Goal: Task Accomplishment & Management: Complete application form

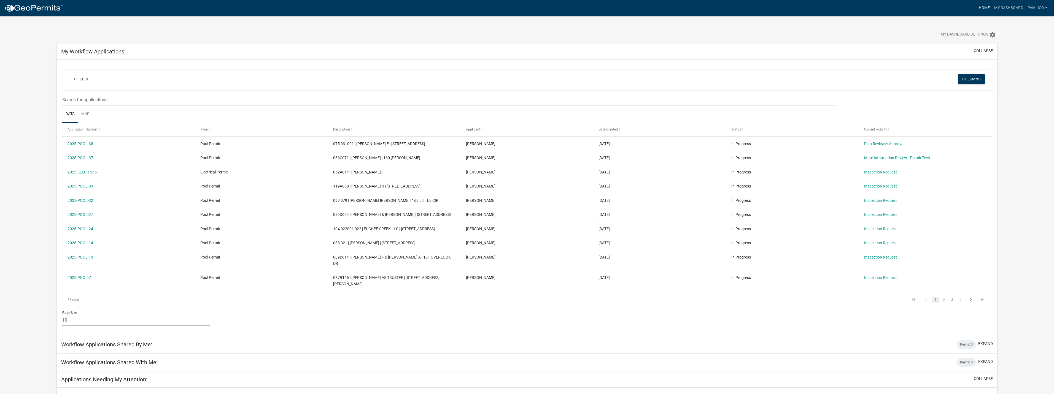
click at [985, 6] on link "Home" at bounding box center [984, 8] width 15 height 10
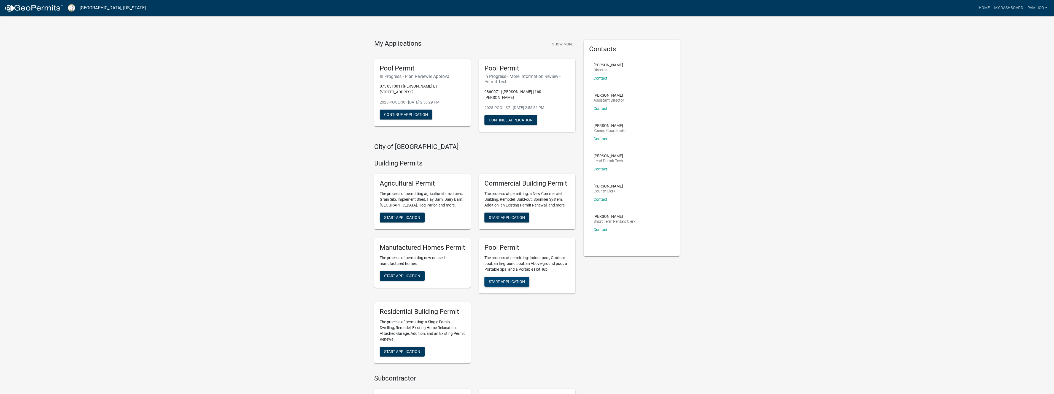
click at [520, 279] on span "Start Application" at bounding box center [507, 281] width 36 height 4
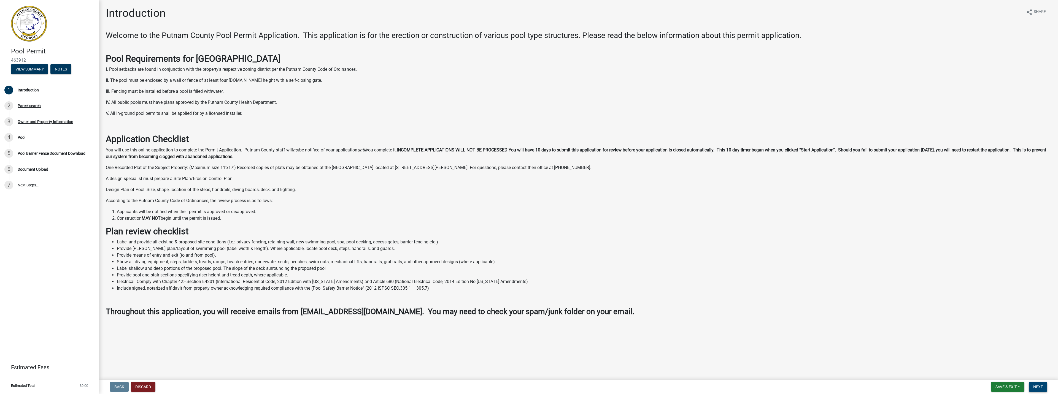
click at [1040, 383] on button "Next" at bounding box center [1038, 387] width 18 height 10
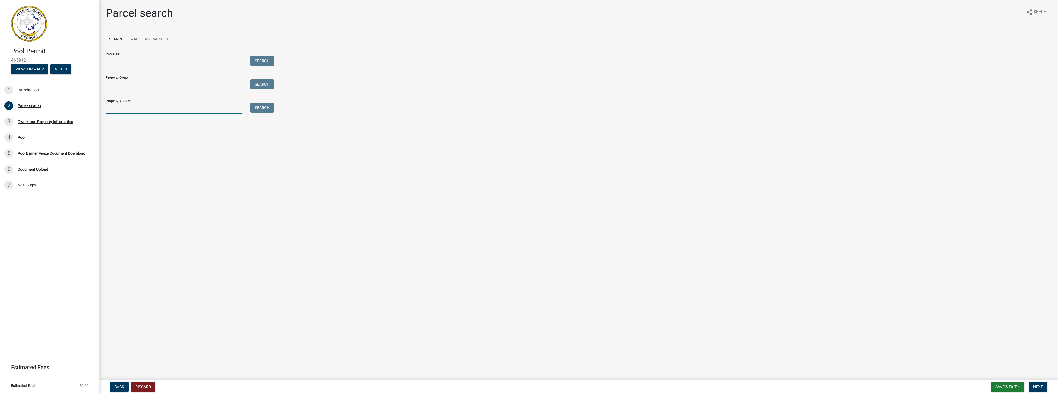
click at [131, 108] on input "Property Address:" at bounding box center [174, 108] width 136 height 11
type input "272 A HARMONY"
click at [273, 105] on button "Search" at bounding box center [262, 108] width 23 height 10
click at [116, 142] on label at bounding box center [116, 142] width 0 height 0
click at [116, 145] on 030002 "radio" at bounding box center [118, 144] width 4 height 4
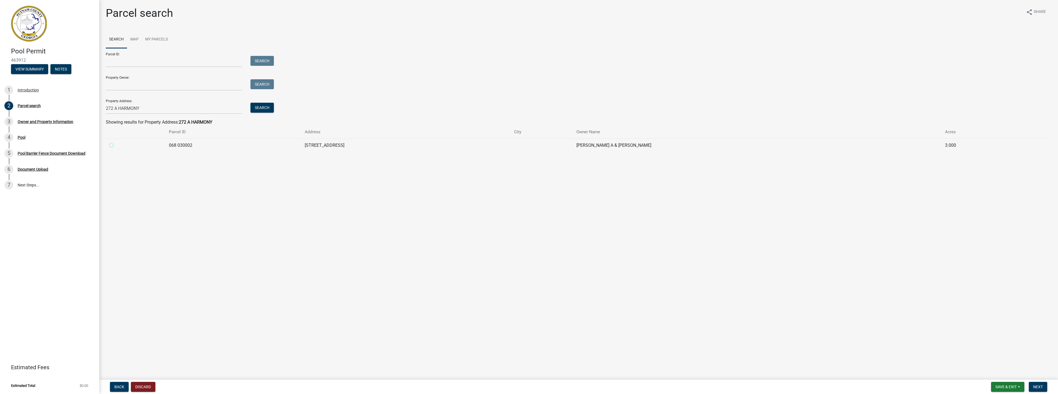
radio 030002 "true"
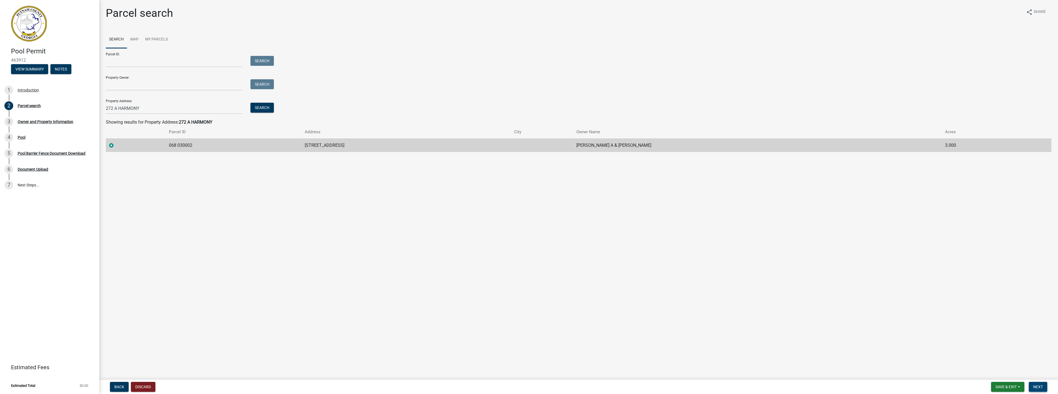
click at [1036, 385] on span "Next" at bounding box center [1039, 387] width 10 height 4
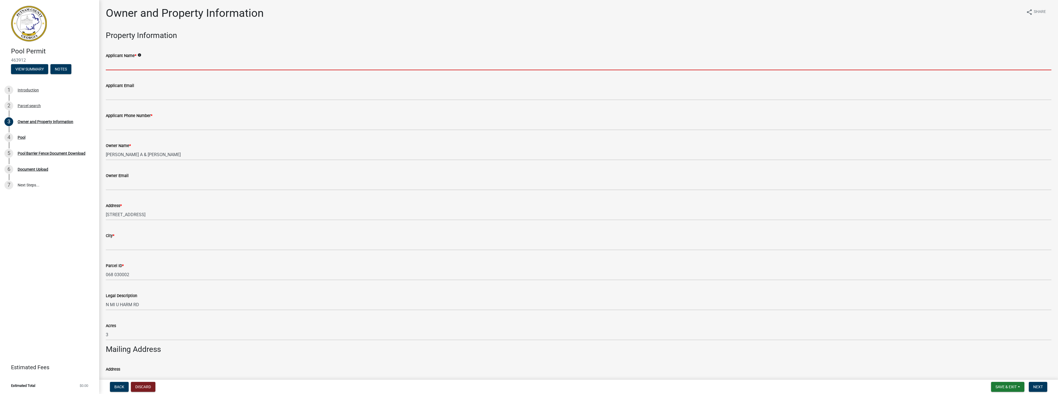
click at [128, 61] on input "Applicant Name *" at bounding box center [579, 64] width 946 height 11
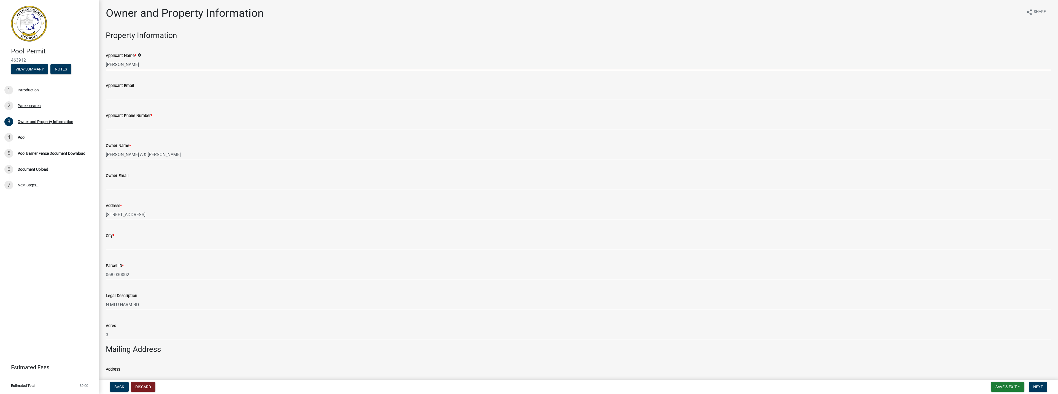
type input "[PERSON_NAME]"
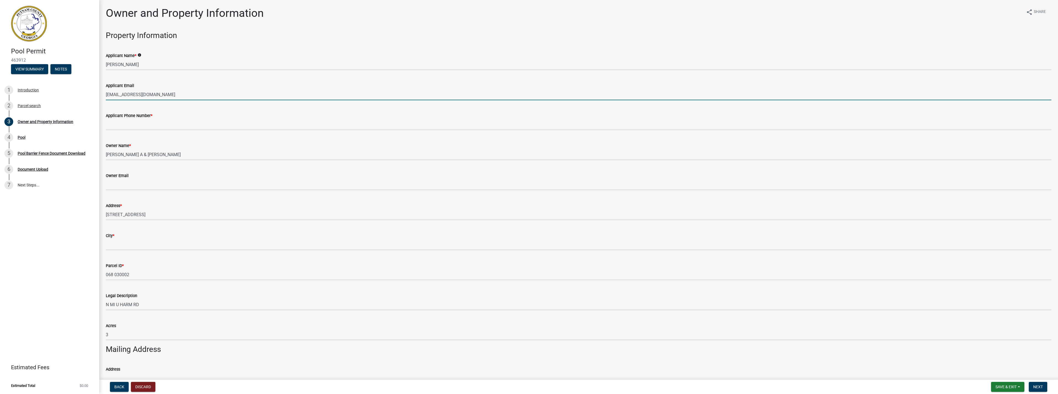
type input "[EMAIL_ADDRESS][DOMAIN_NAME]"
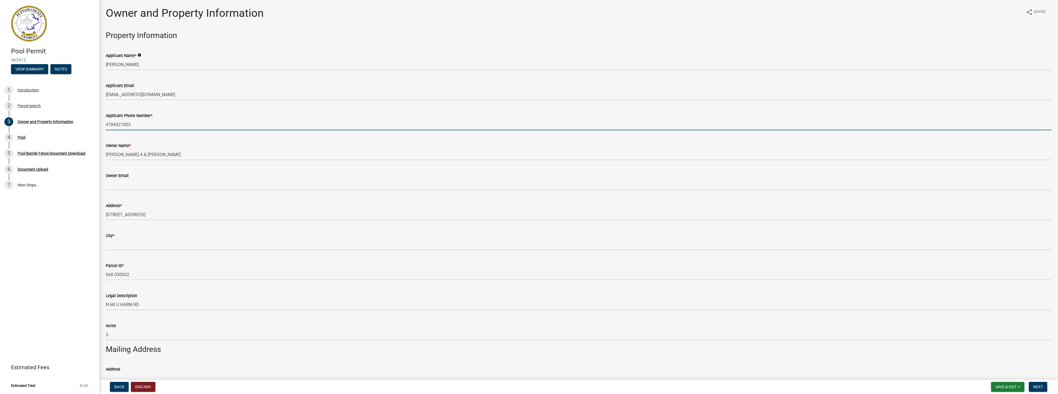
type input "4784521003"
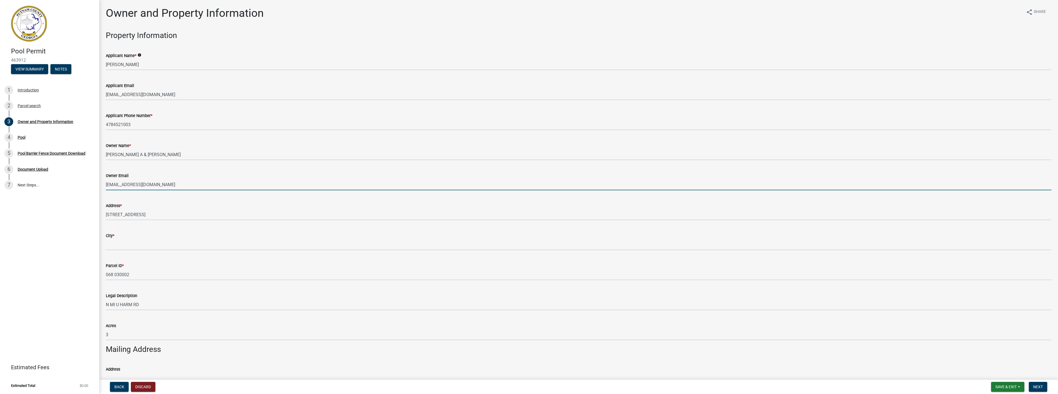
type input "[EMAIL_ADDRESS][DOMAIN_NAME]"
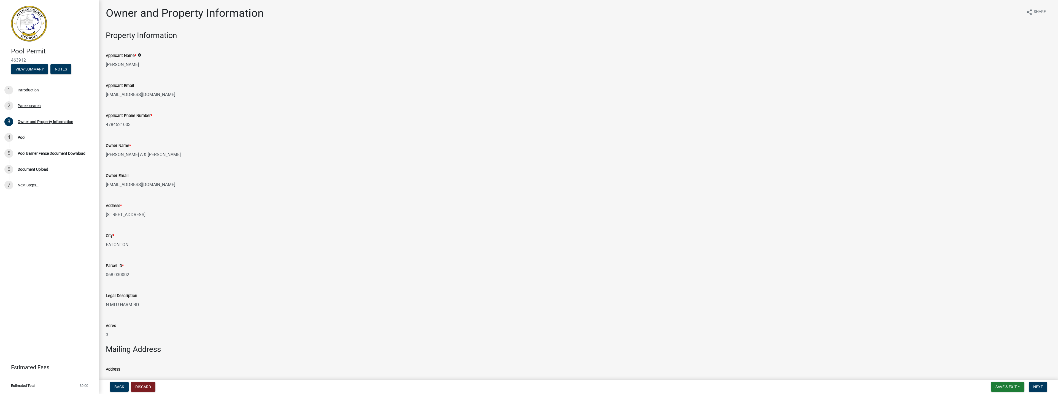
type input "EATONTON"
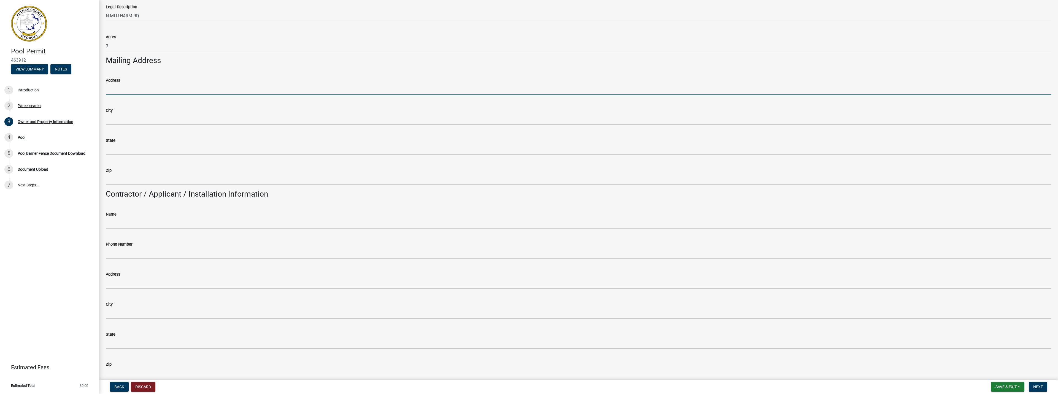
scroll to position [310, 0]
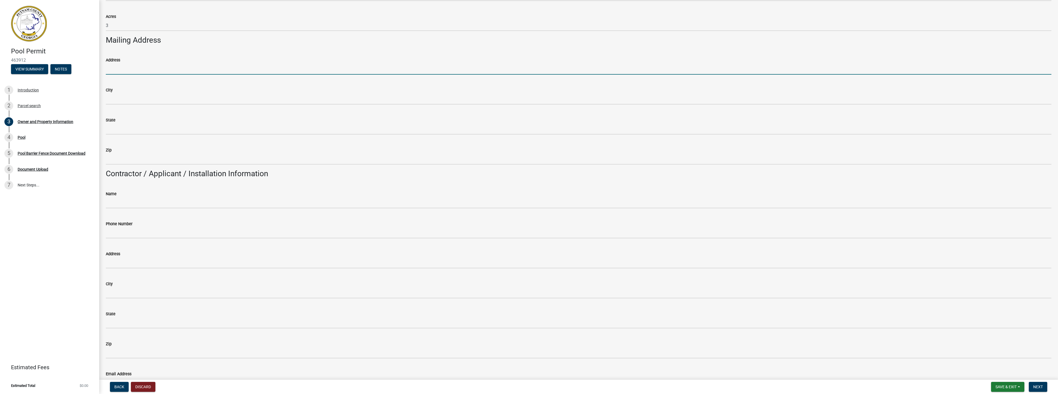
click at [125, 196] on div "Name" at bounding box center [579, 194] width 946 height 7
click at [126, 203] on input "Name" at bounding box center [579, 202] width 946 height 11
type input "PAMLICO POOL COMPANY"
type input "7"
type input "4784521003"
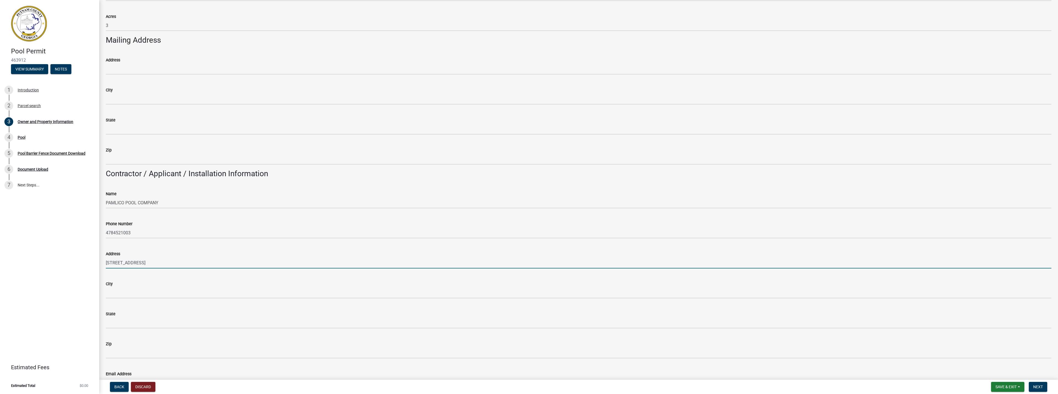
type input "[STREET_ADDRESS]"
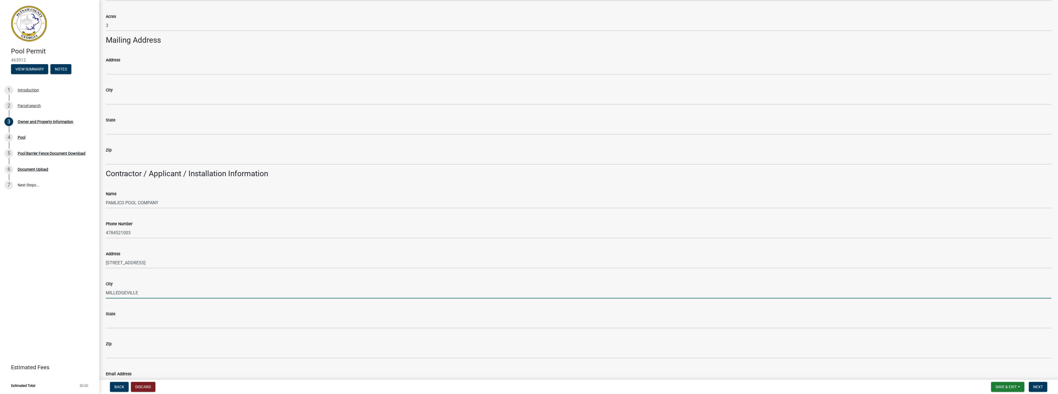
type input "MILLEDGEVILLE"
type input "GA"
type input "31061"
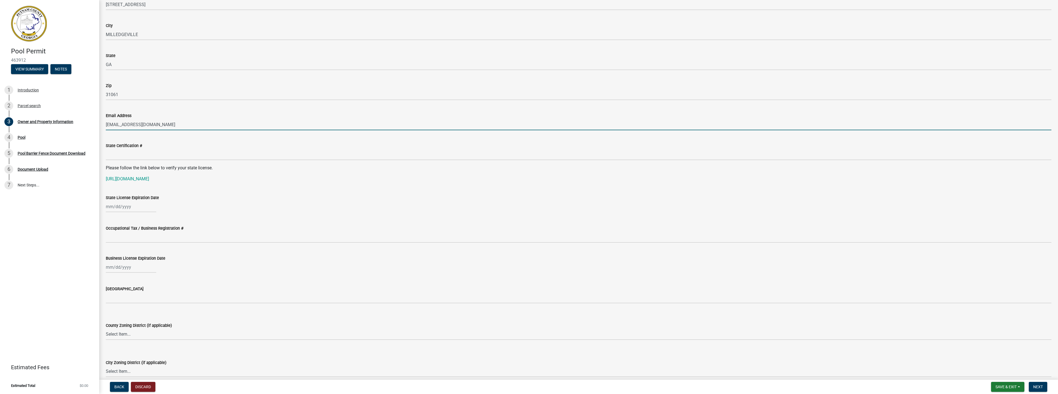
scroll to position [569, 0]
type input "[EMAIL_ADDRESS][DOMAIN_NAME]"
click at [131, 237] on input "Occupational Tax / Business Registration #" at bounding box center [579, 236] width 946 height 11
type input "07429"
click at [132, 263] on div at bounding box center [131, 266] width 50 height 11
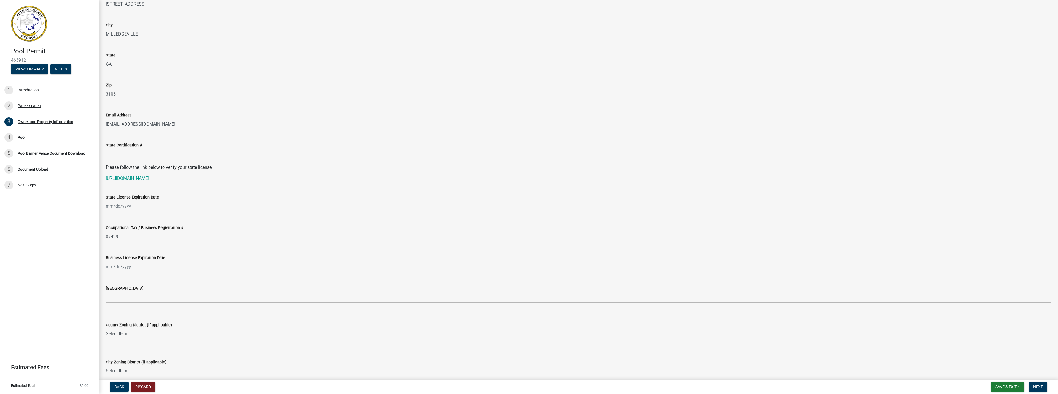
select select "8"
select select "2025"
click at [122, 281] on select "Jan Feb Mar Apr May Jun [DATE] Aug Sep Oct Nov Dec" at bounding box center [128, 279] width 22 height 8
select select "12"
click at [117, 275] on select "Jan Feb Mar Apr May Jun [DATE] Aug Sep Oct Nov Dec" at bounding box center [128, 279] width 22 height 8
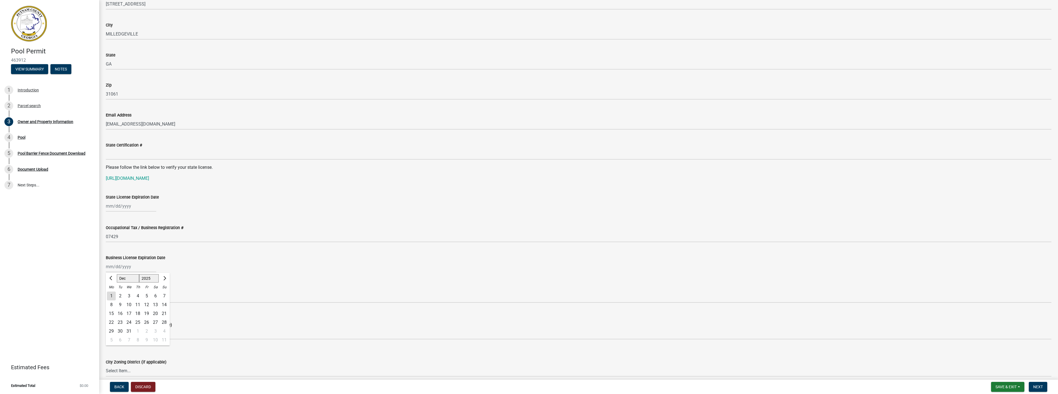
click at [129, 330] on div "31" at bounding box center [129, 331] width 9 height 9
type input "[DATE]"
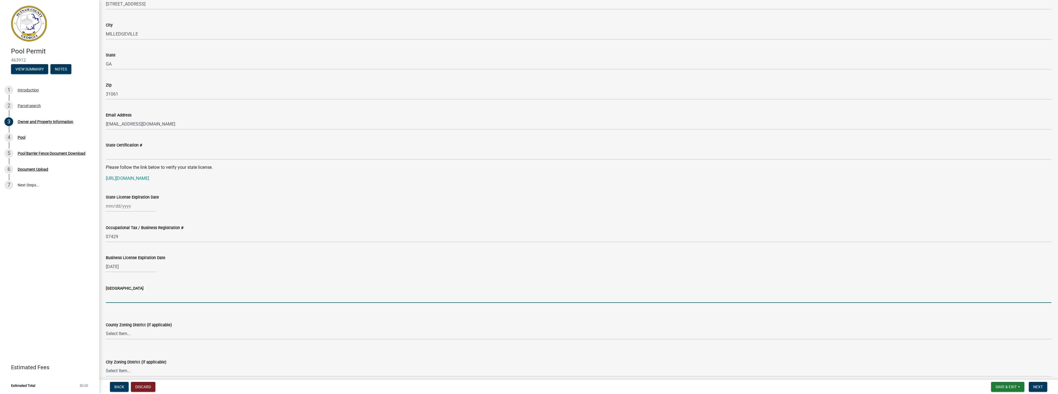
click at [200, 297] on input "[GEOGRAPHIC_DATA]" at bounding box center [579, 297] width 946 height 11
type input "CITY OF [GEOGRAPHIC_DATA]"
click at [214, 313] on div "County Zoning District (if applicable) Select Item... AG-1 R-1R R-1 R-2 MHP RM-…" at bounding box center [579, 324] width 946 height 32
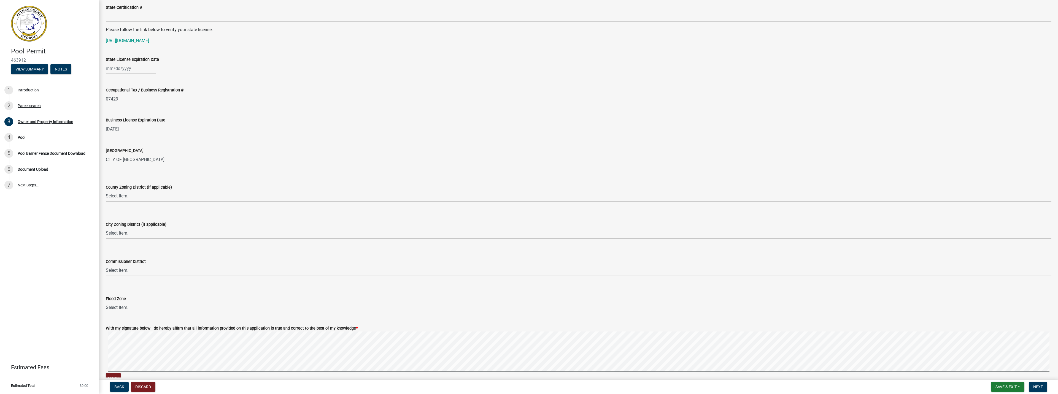
scroll to position [739, 0]
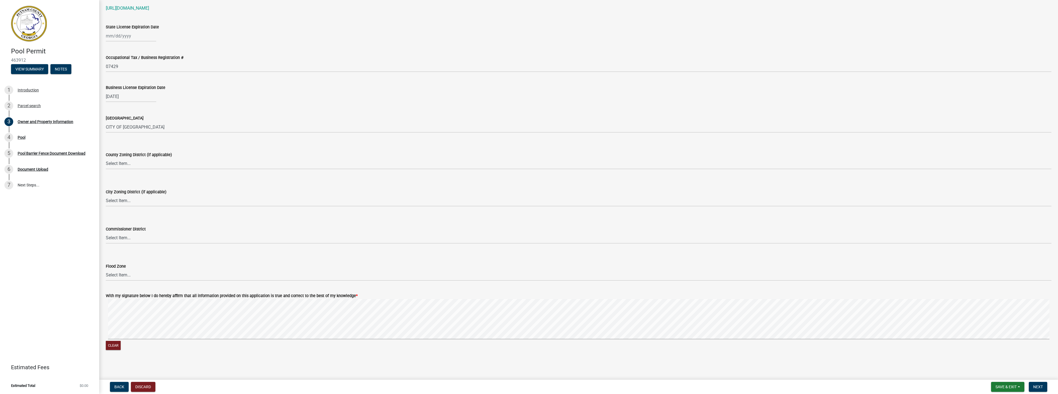
click at [184, 341] on div "Clear" at bounding box center [579, 325] width 946 height 52
click at [1042, 387] on span "Next" at bounding box center [1039, 387] width 10 height 4
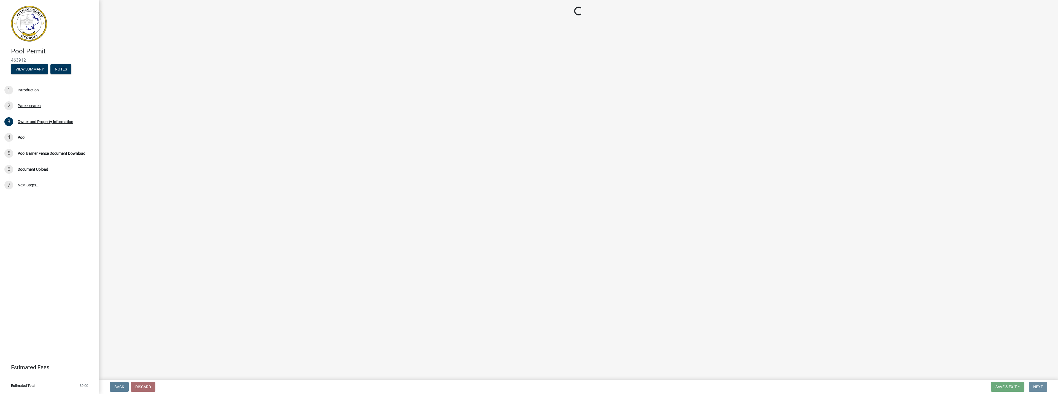
scroll to position [0, 0]
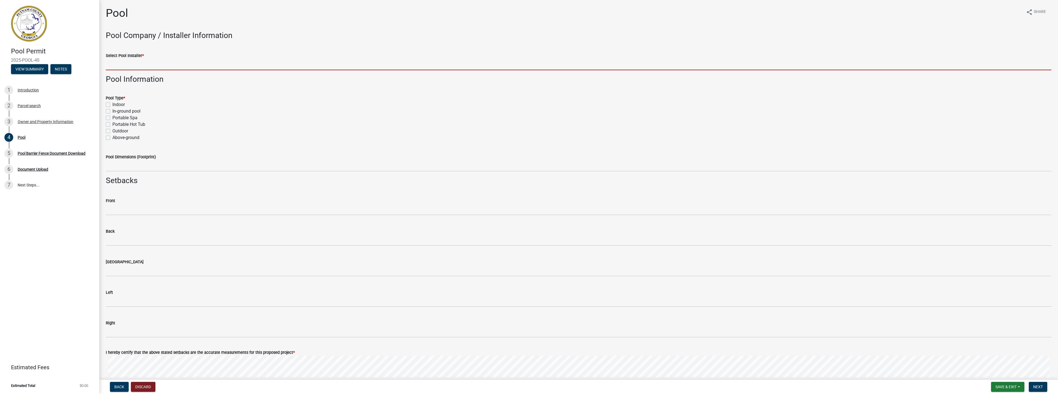
click at [140, 61] on input "Select Pool Installer *" at bounding box center [579, 64] width 946 height 11
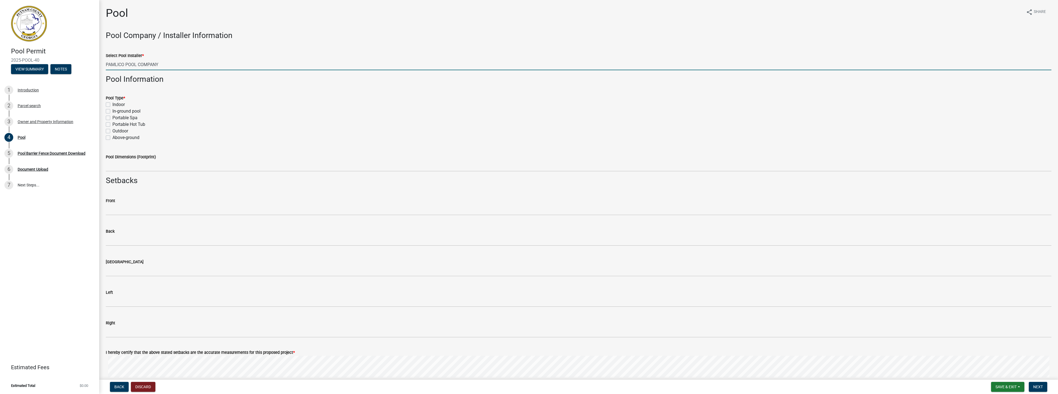
type input "PAMLICO POOL COMPANY"
click at [112, 106] on label "Indoor" at bounding box center [118, 104] width 12 height 7
click at [112, 105] on input "Indoor" at bounding box center [114, 103] width 4 height 4
checkbox input "true"
checkbox input "false"
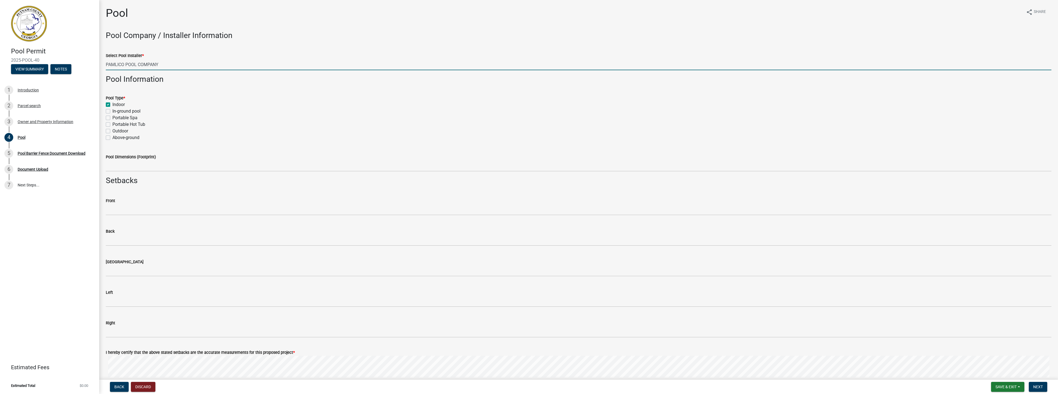
checkbox input "false"
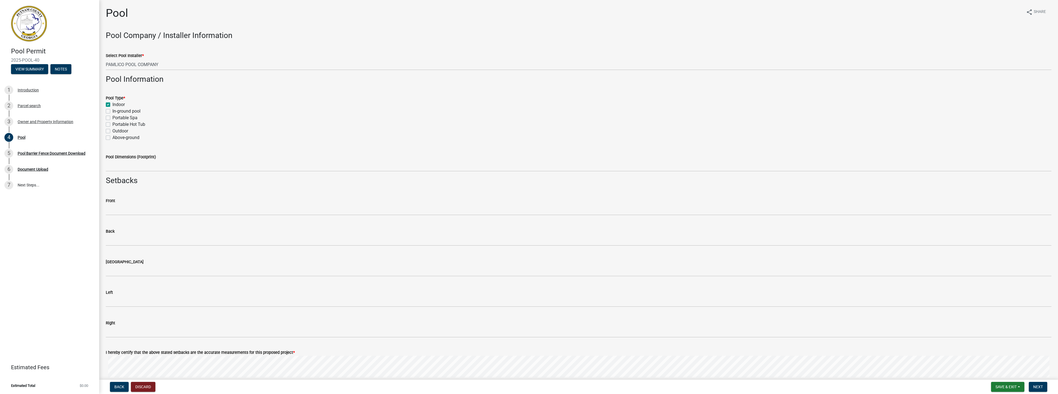
click at [112, 106] on label "Indoor" at bounding box center [118, 104] width 12 height 7
click at [112, 105] on input "Indoor" at bounding box center [114, 103] width 4 height 4
checkbox input "false"
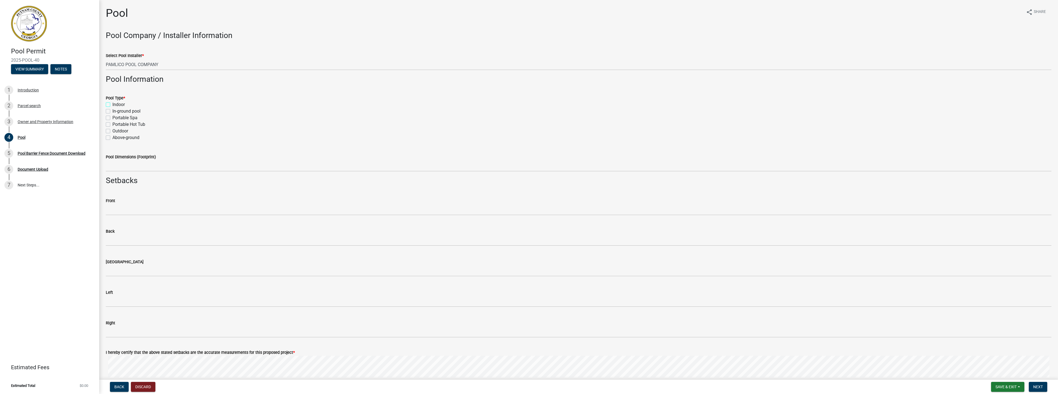
checkbox input "false"
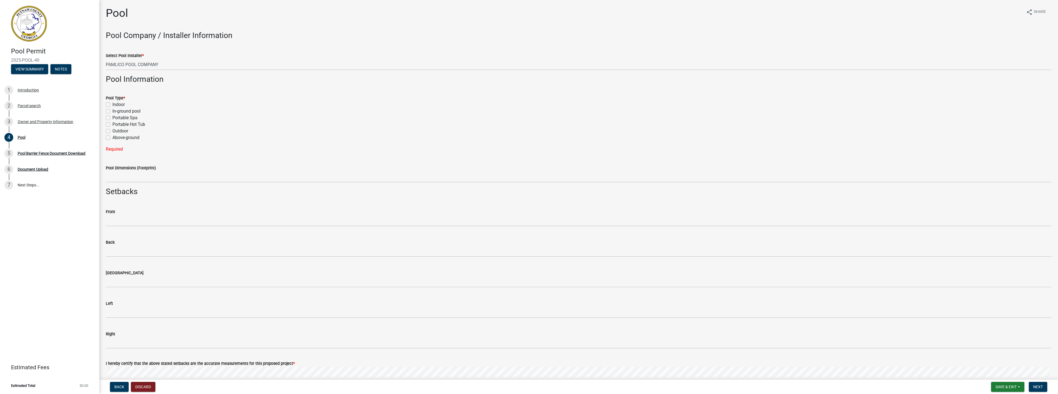
click at [112, 113] on label "In-ground pool" at bounding box center [126, 111] width 28 height 7
click at [112, 112] on input "In-ground pool" at bounding box center [114, 110] width 4 height 4
checkbox input "true"
checkbox input "false"
checkbox input "true"
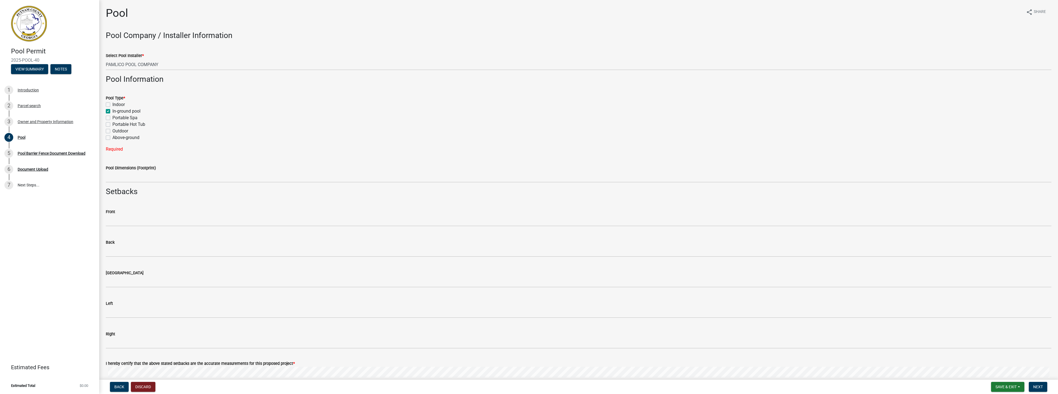
checkbox input "false"
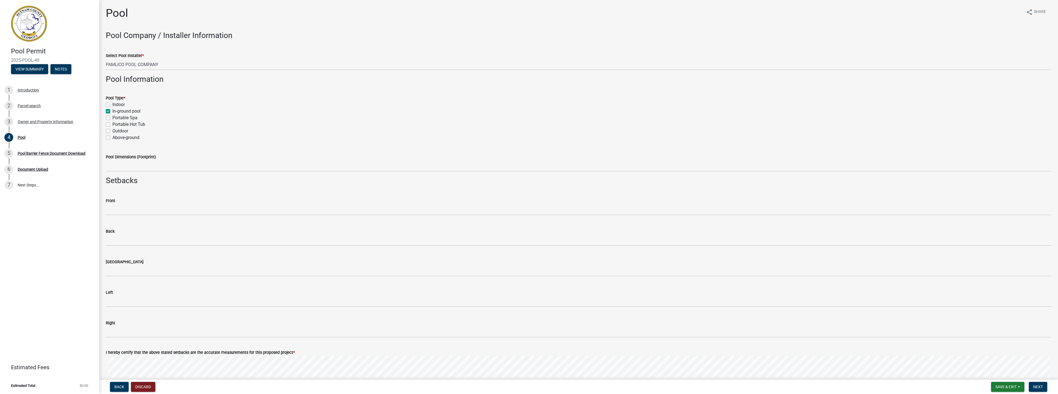
click at [112, 131] on label "Outdoor" at bounding box center [120, 131] width 16 height 7
click at [112, 131] on input "Outdoor" at bounding box center [114, 130] width 4 height 4
checkbox input "true"
checkbox input "false"
checkbox input "true"
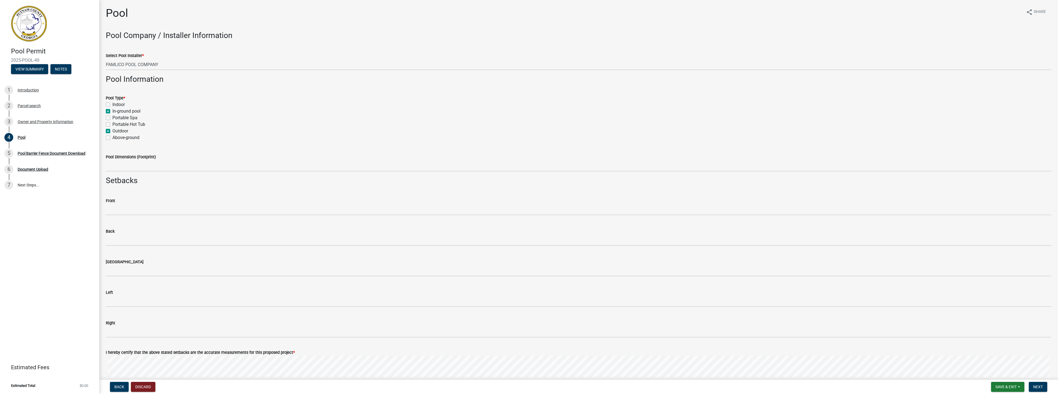
checkbox input "false"
checkbox input "true"
checkbox input "false"
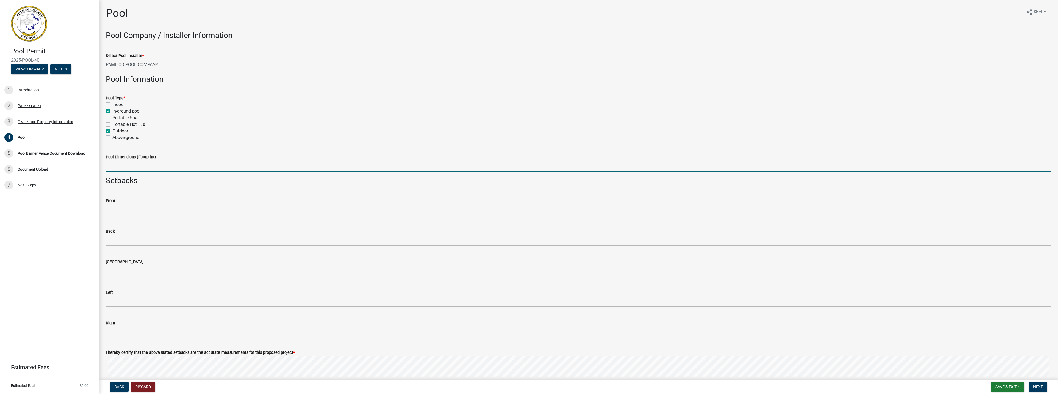
click at [120, 167] on input "Pool Dimensions (Footprint)" at bounding box center [579, 165] width 946 height 11
type input "16' X 30'"
click at [130, 212] on input "text" at bounding box center [579, 209] width 946 height 11
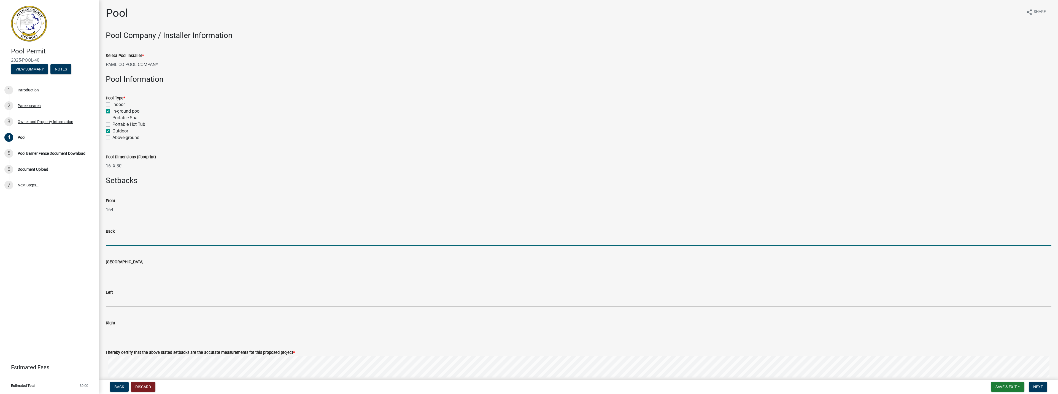
click at [127, 240] on input "text" at bounding box center [579, 240] width 946 height 11
click at [118, 206] on input "164" at bounding box center [579, 209] width 946 height 11
type input "164"
click at [137, 231] on div "Back" at bounding box center [579, 231] width 946 height 7
click at [139, 242] on input "text" at bounding box center [579, 240] width 946 height 11
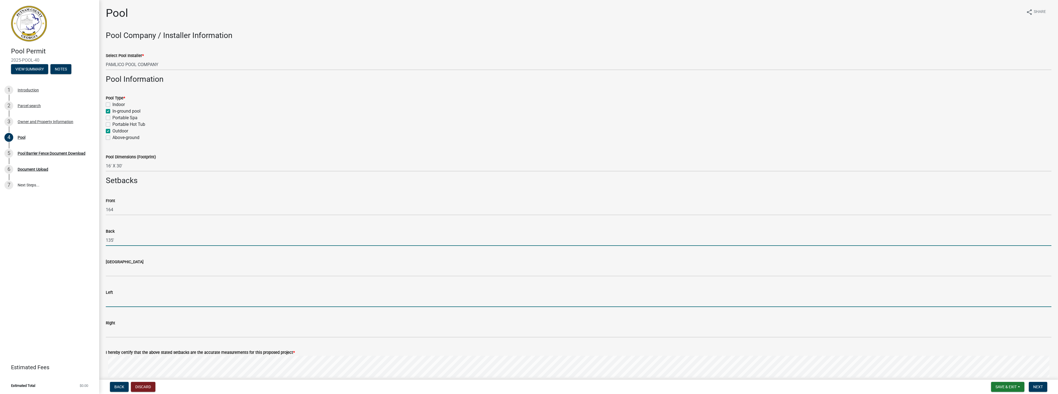
type input "135"
click at [121, 304] on input "text" at bounding box center [579, 301] width 946 height 11
type input "167"
click at [117, 327] on form "Right" at bounding box center [579, 329] width 946 height 18
click at [116, 332] on input "text" at bounding box center [579, 332] width 946 height 11
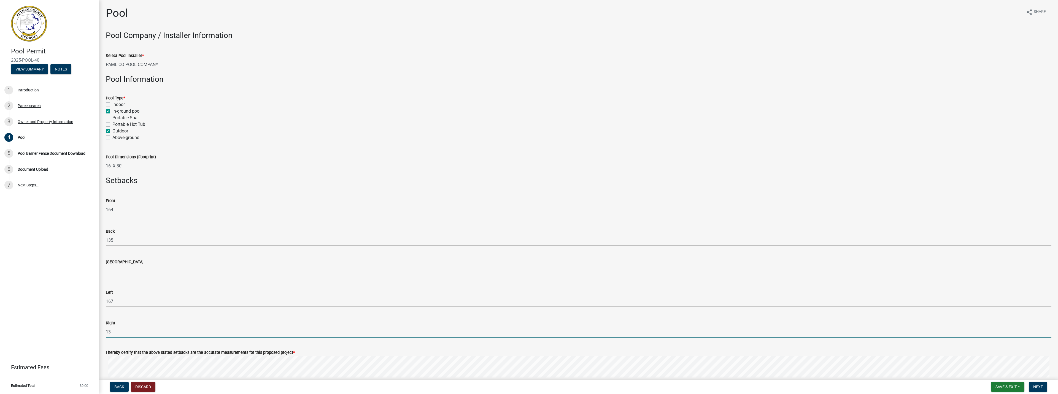
type input "1"
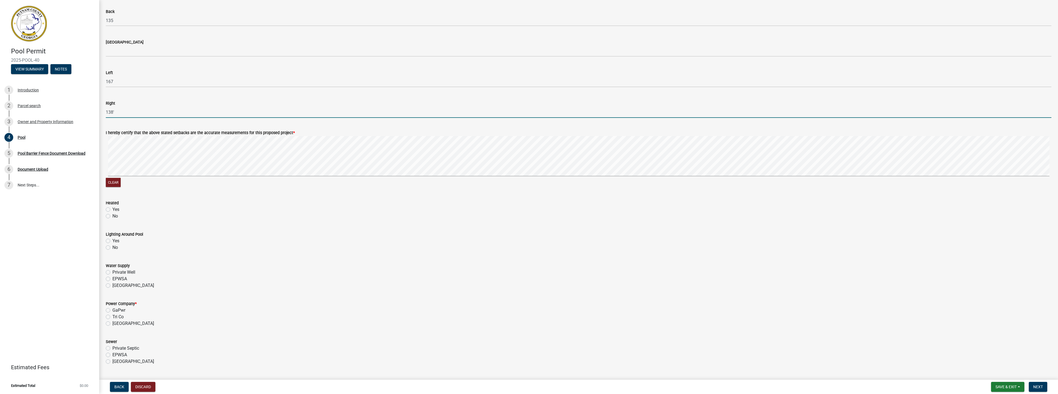
scroll to position [220, 0]
type input "138"
click at [112, 217] on label "No" at bounding box center [115, 216] width 6 height 7
click at [112, 216] on input "No" at bounding box center [114, 215] width 4 height 4
radio input "true"
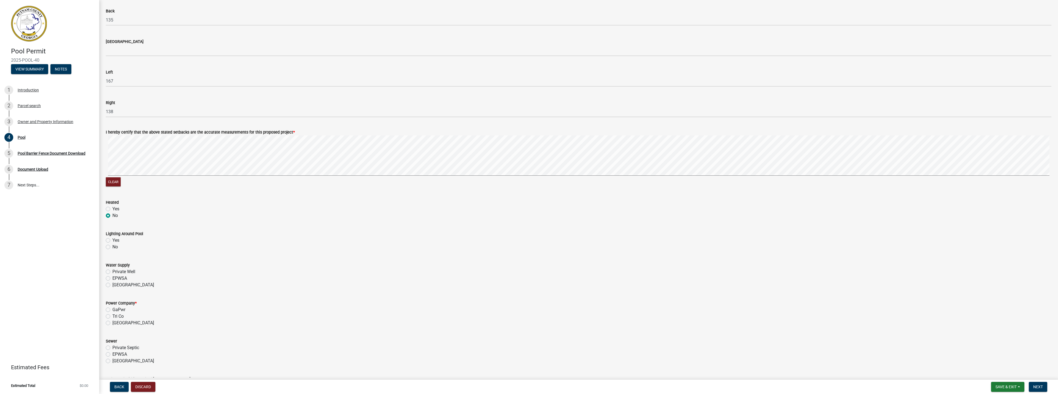
scroll to position [248, 0]
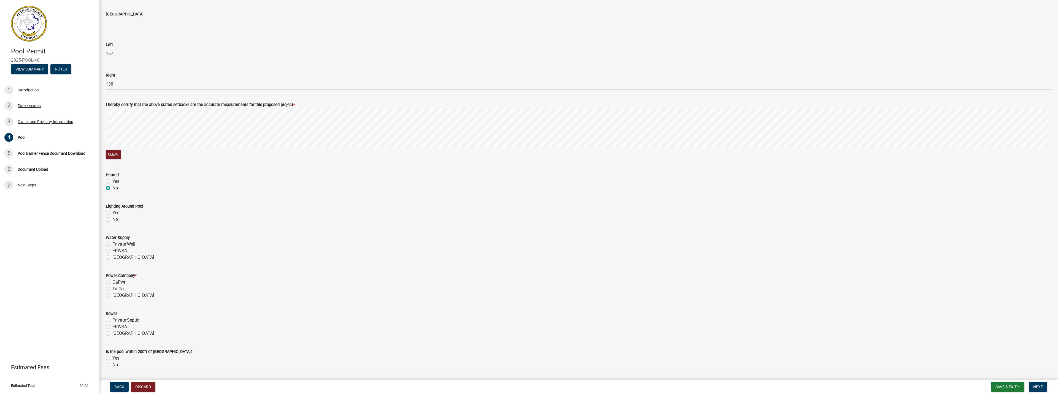
click at [112, 220] on label "No" at bounding box center [115, 219] width 6 height 7
click at [112, 220] on input "No" at bounding box center [114, 218] width 4 height 4
radio input "true"
click at [112, 257] on label "[GEOGRAPHIC_DATA]" at bounding box center [133, 257] width 42 height 7
click at [112, 257] on input "[GEOGRAPHIC_DATA]" at bounding box center [114, 256] width 4 height 4
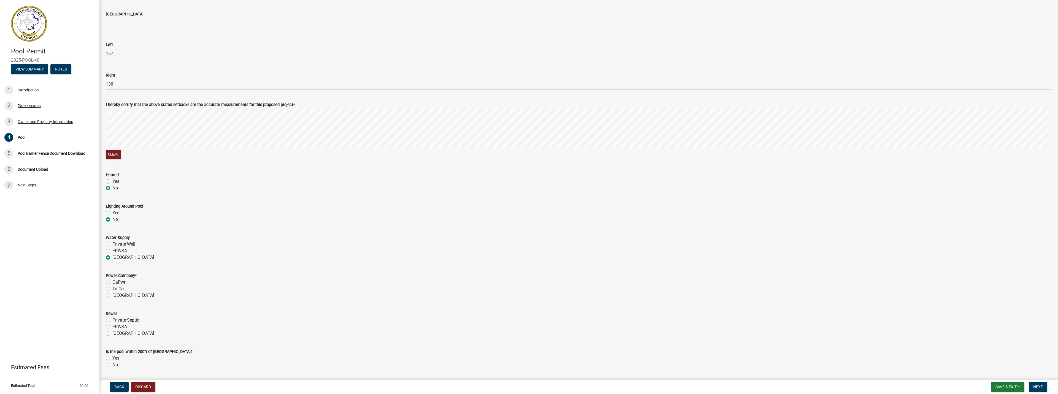
radio input "true"
drag, startPoint x: 108, startPoint y: 244, endPoint x: 109, endPoint y: 254, distance: 10.2
click at [112, 244] on label "Private Well" at bounding box center [123, 244] width 23 height 7
click at [112, 244] on input "Private Well" at bounding box center [114, 243] width 4 height 4
radio input "true"
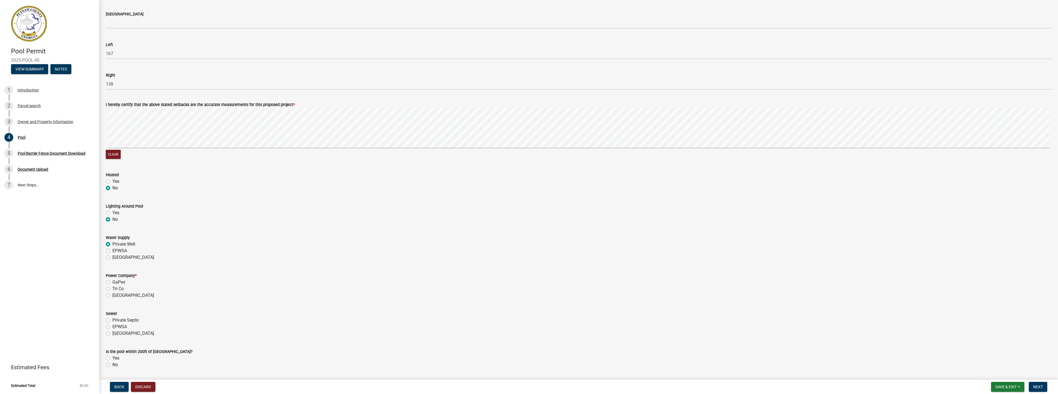
scroll to position [276, 0]
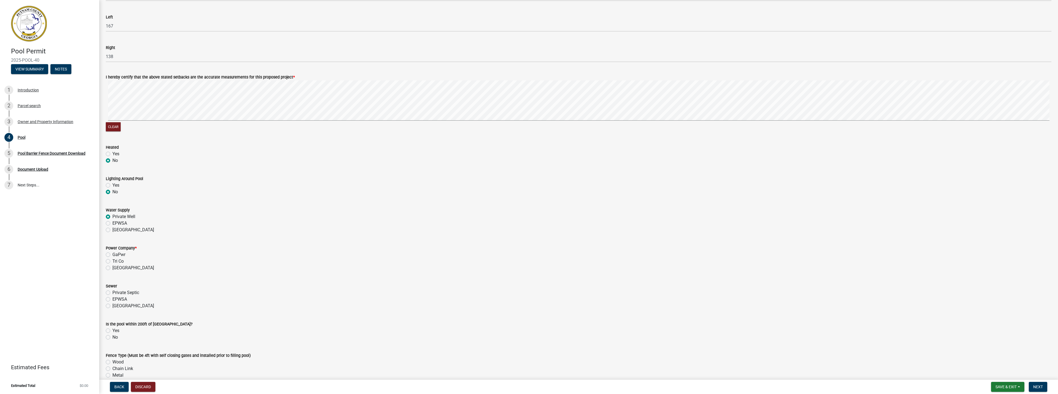
click at [112, 262] on label "Tri Co" at bounding box center [117, 261] width 11 height 7
click at [112, 262] on input "Tri Co" at bounding box center [114, 260] width 4 height 4
radio input "true"
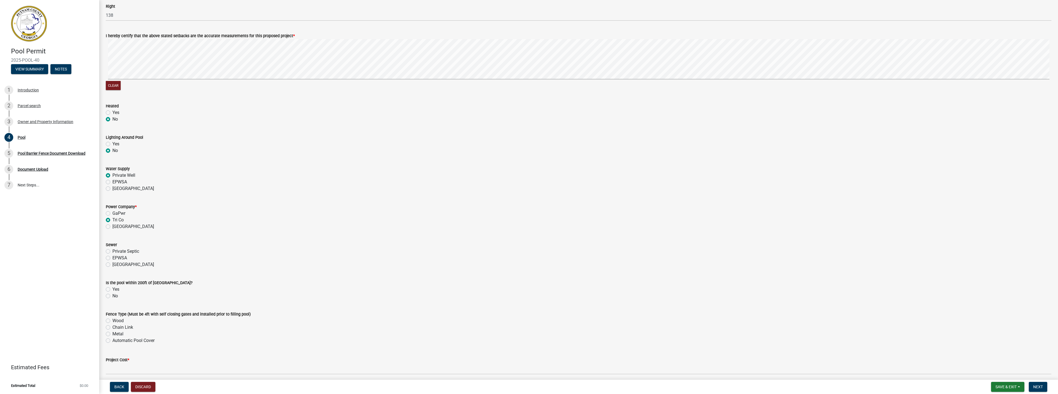
scroll to position [358, 0]
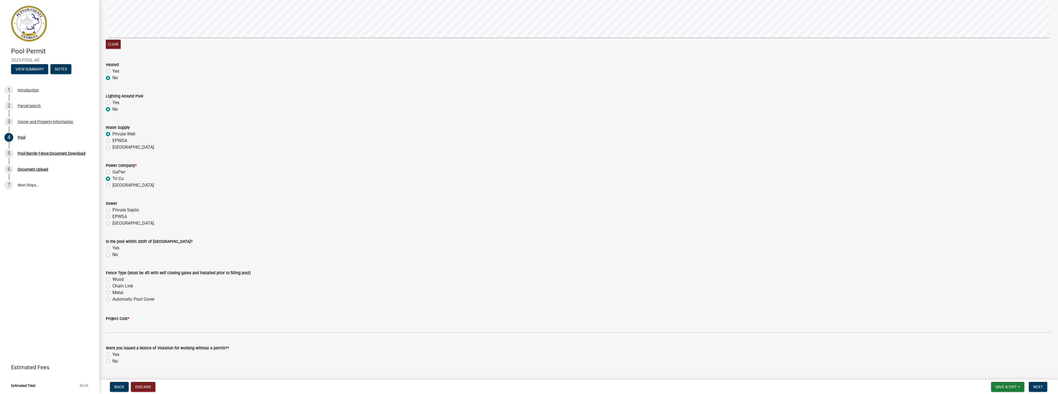
click at [112, 209] on label "Private Septic" at bounding box center [125, 210] width 27 height 7
click at [112, 209] on input "Private Septic" at bounding box center [114, 209] width 4 height 4
radio input "true"
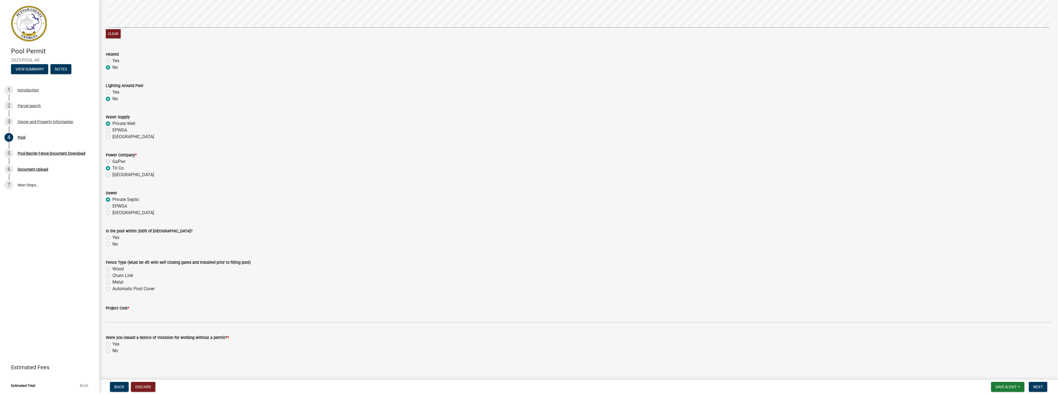
scroll to position [372, 0]
click at [112, 240] on label "No" at bounding box center [115, 241] width 6 height 7
click at [112, 240] on input "No" at bounding box center [114, 240] width 4 height 4
radio input "true"
click at [112, 280] on label "Metal" at bounding box center [117, 279] width 11 height 7
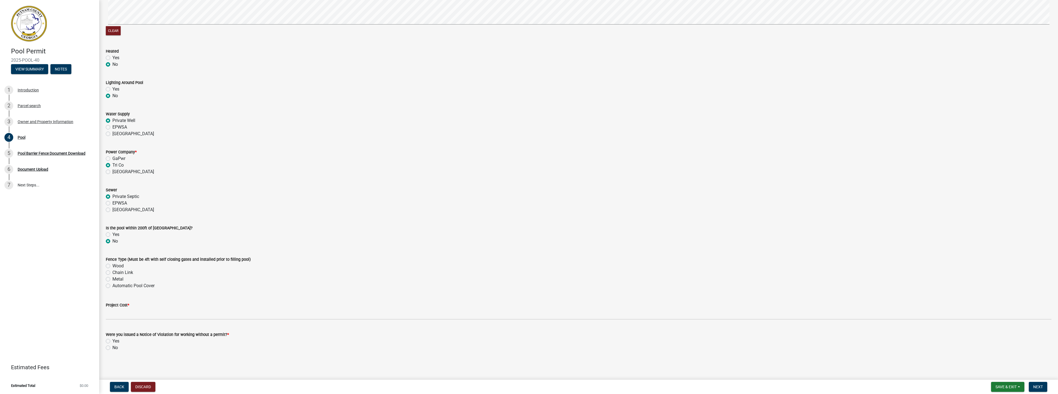
click at [112, 280] on input "Metal" at bounding box center [114, 278] width 4 height 4
radio input "true"
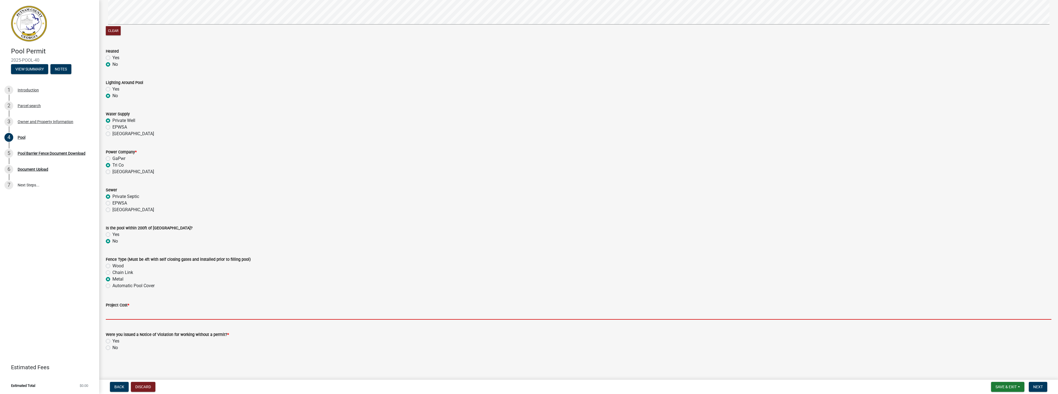
click at [112, 312] on input "text" at bounding box center [579, 314] width 946 height 11
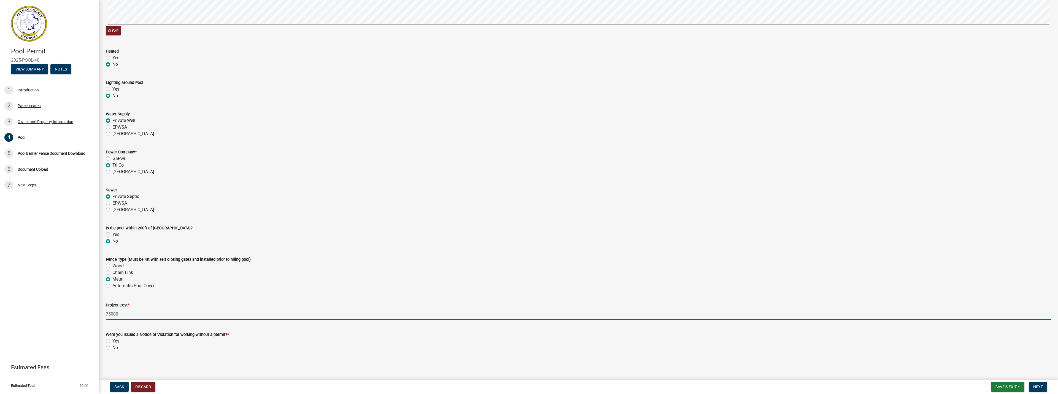
type input "75000"
click at [267, 334] on div "Were you issued a Notice of Violation for working without a permit? *" at bounding box center [579, 335] width 946 height 7
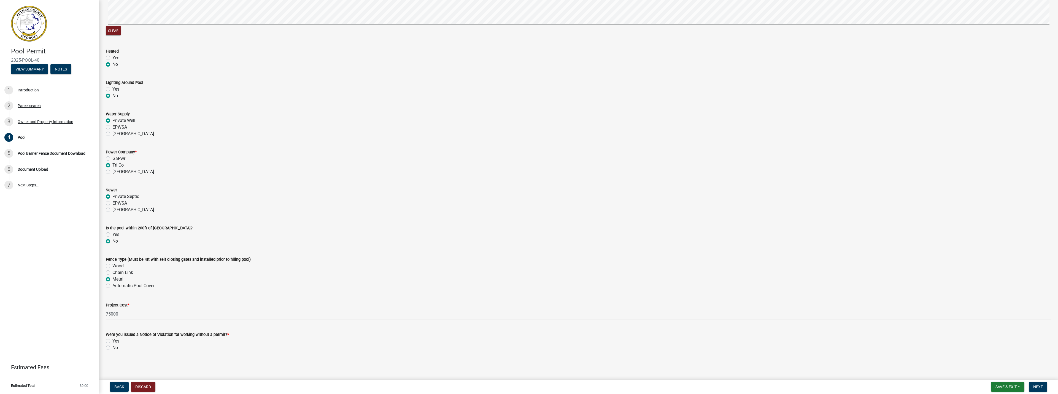
click at [111, 347] on div "No" at bounding box center [579, 348] width 946 height 7
click at [112, 349] on label "No" at bounding box center [115, 348] width 6 height 7
click at [112, 348] on input "No" at bounding box center [114, 347] width 4 height 4
radio input "true"
click at [1036, 391] on button "Next" at bounding box center [1038, 387] width 18 height 10
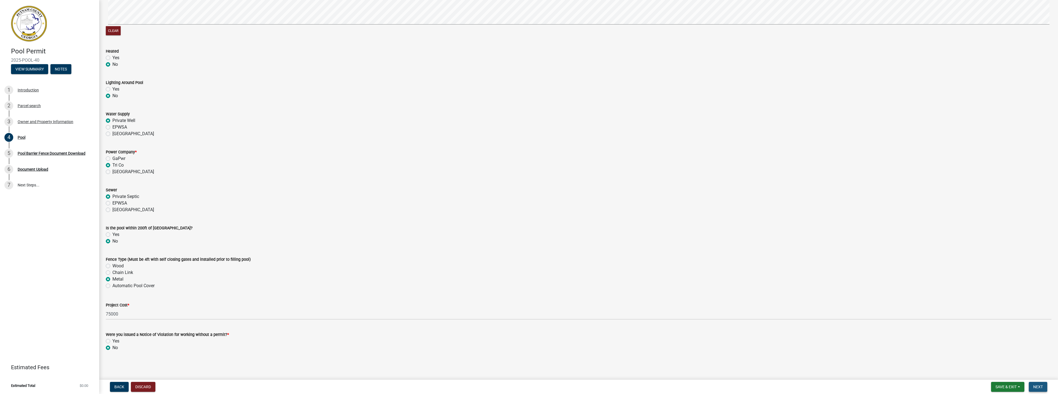
scroll to position [0, 0]
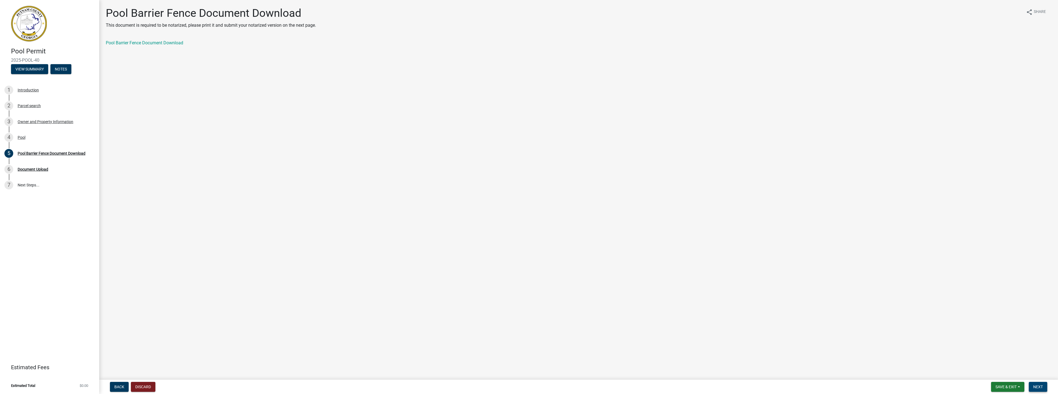
click at [1041, 387] on span "Next" at bounding box center [1039, 387] width 10 height 4
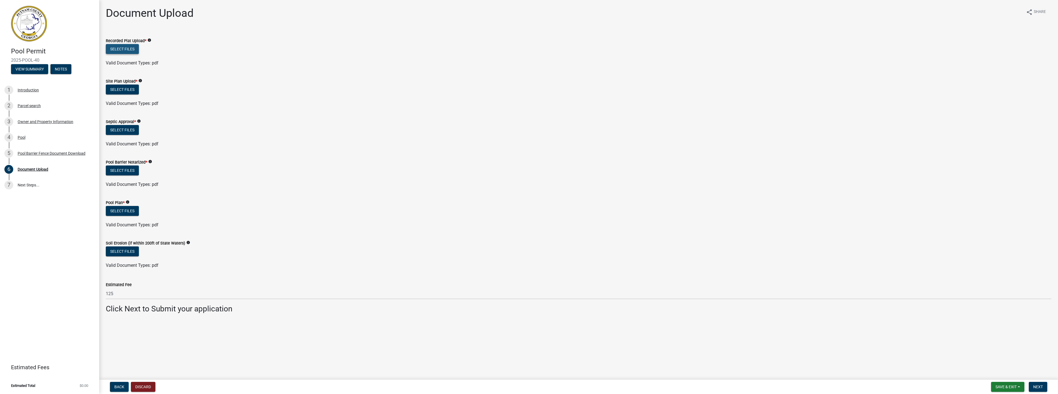
click at [120, 45] on button "Select files" at bounding box center [122, 49] width 33 height 10
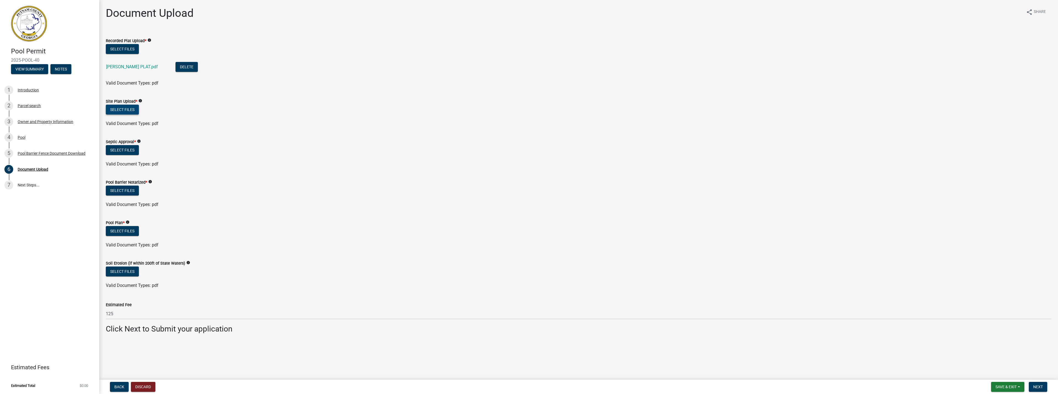
click at [128, 111] on button "Select files" at bounding box center [122, 110] width 33 height 10
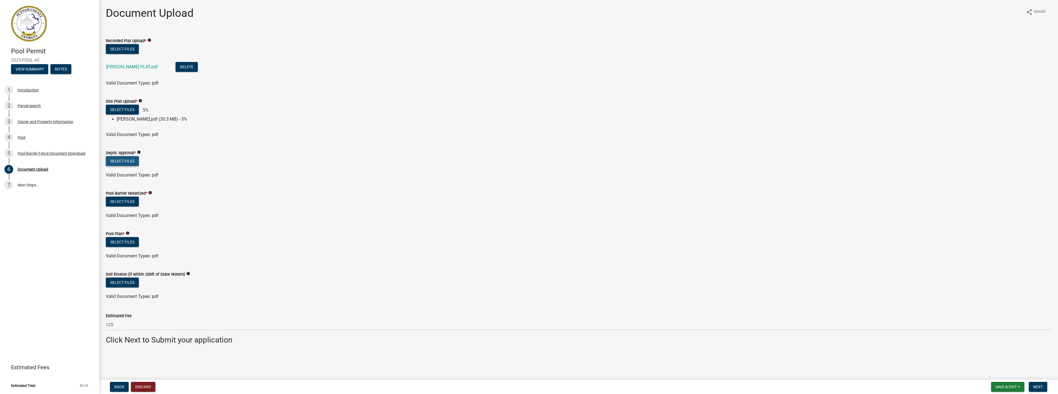
click at [127, 162] on button "Select files" at bounding box center [122, 161] width 33 height 10
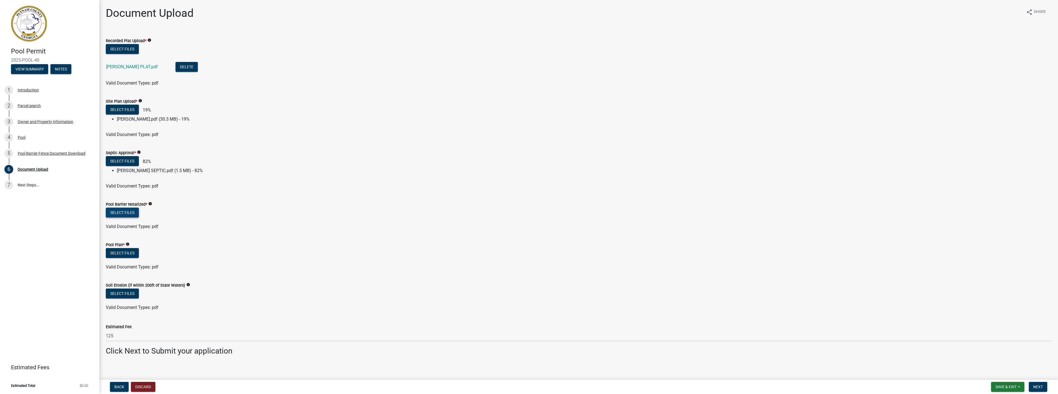
click at [131, 215] on button "Select files" at bounding box center [122, 213] width 33 height 10
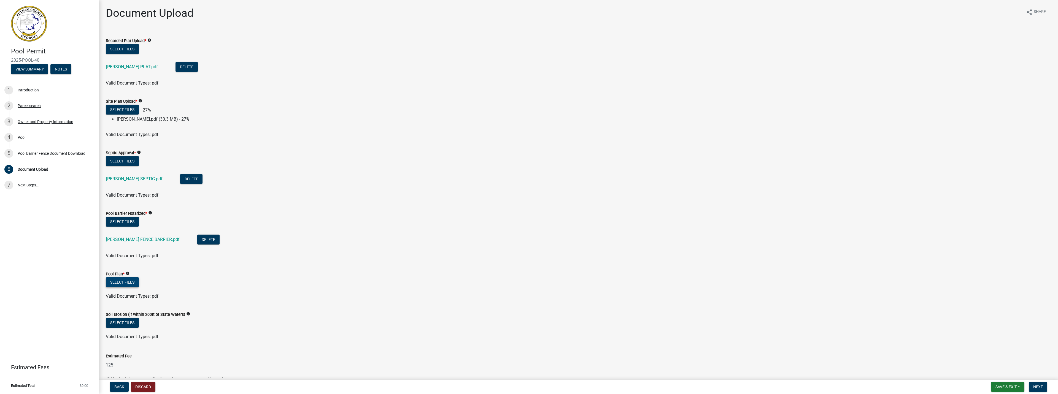
click at [133, 282] on button "Select files" at bounding box center [122, 283] width 33 height 10
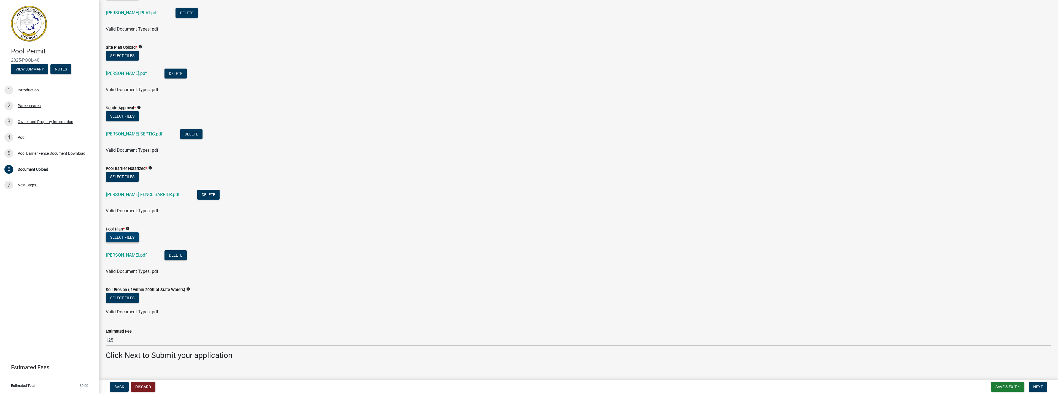
scroll to position [63, 0]
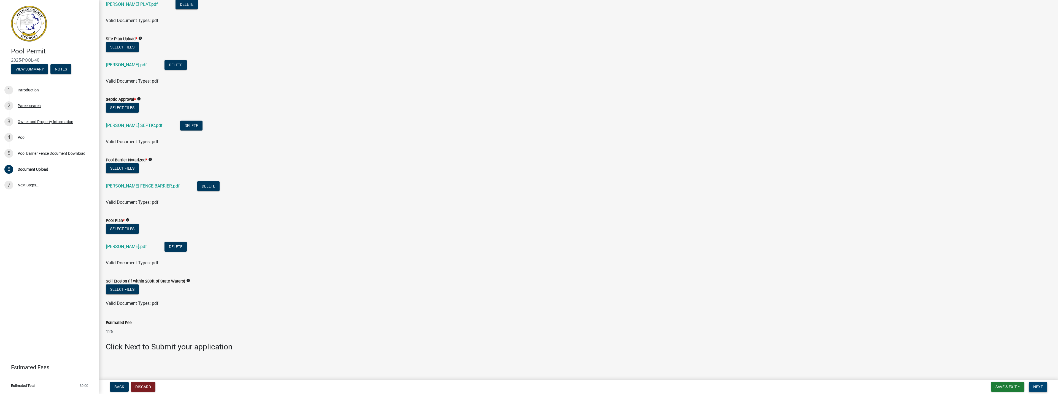
click at [1038, 385] on span "Next" at bounding box center [1039, 387] width 10 height 4
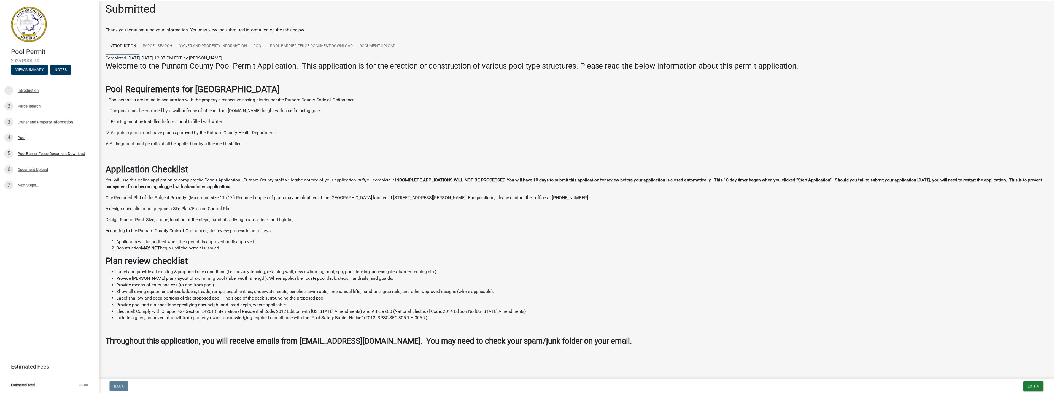
scroll to position [6, 0]
click at [1032, 387] on span "Exit" at bounding box center [1036, 387] width 8 height 4
click at [1014, 372] on button "Save & Exit" at bounding box center [1026, 372] width 44 height 13
